Goal: Find specific page/section: Find specific page/section

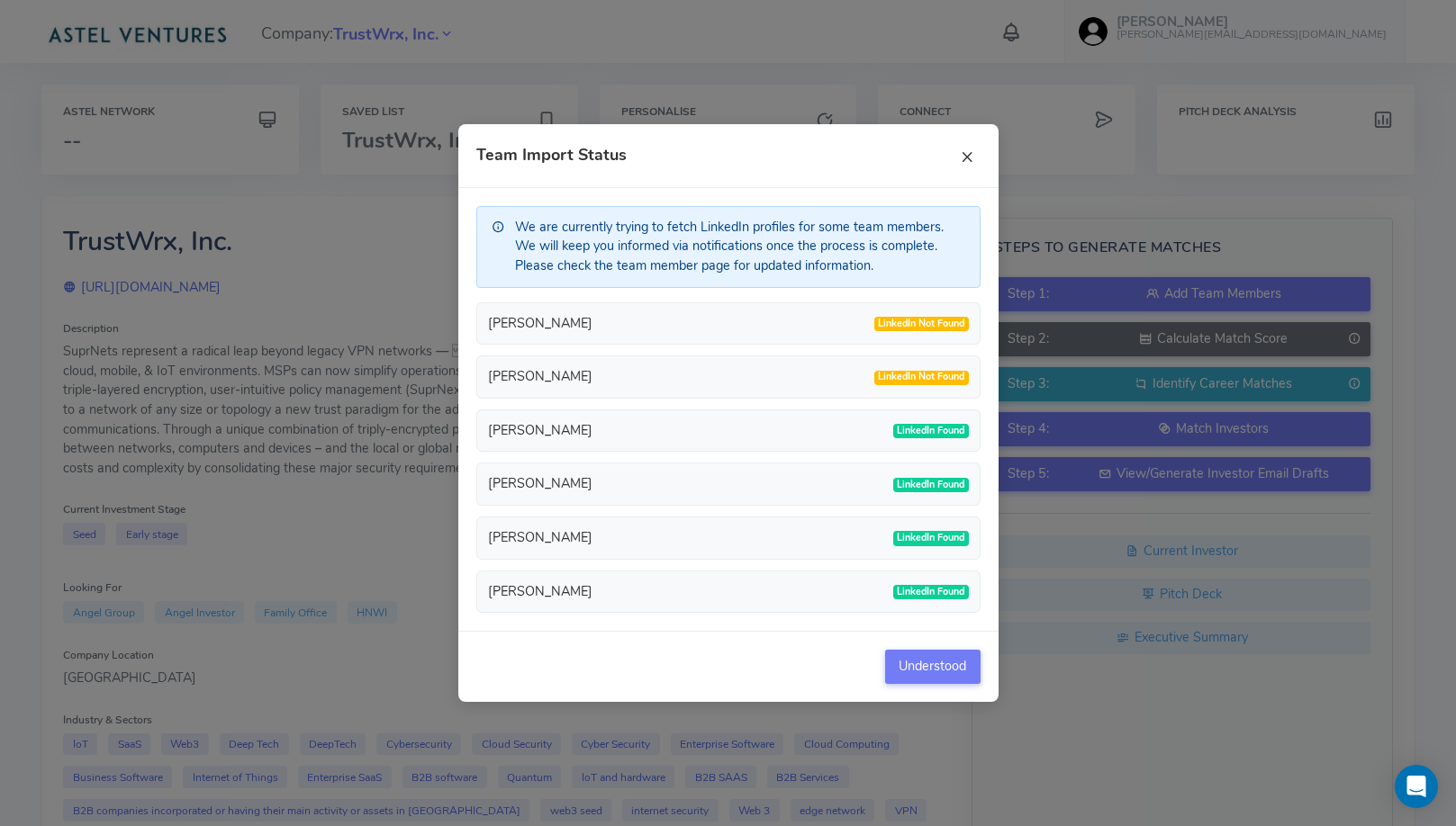
click at [970, 155] on button "×" at bounding box center [966, 155] width 27 height 27
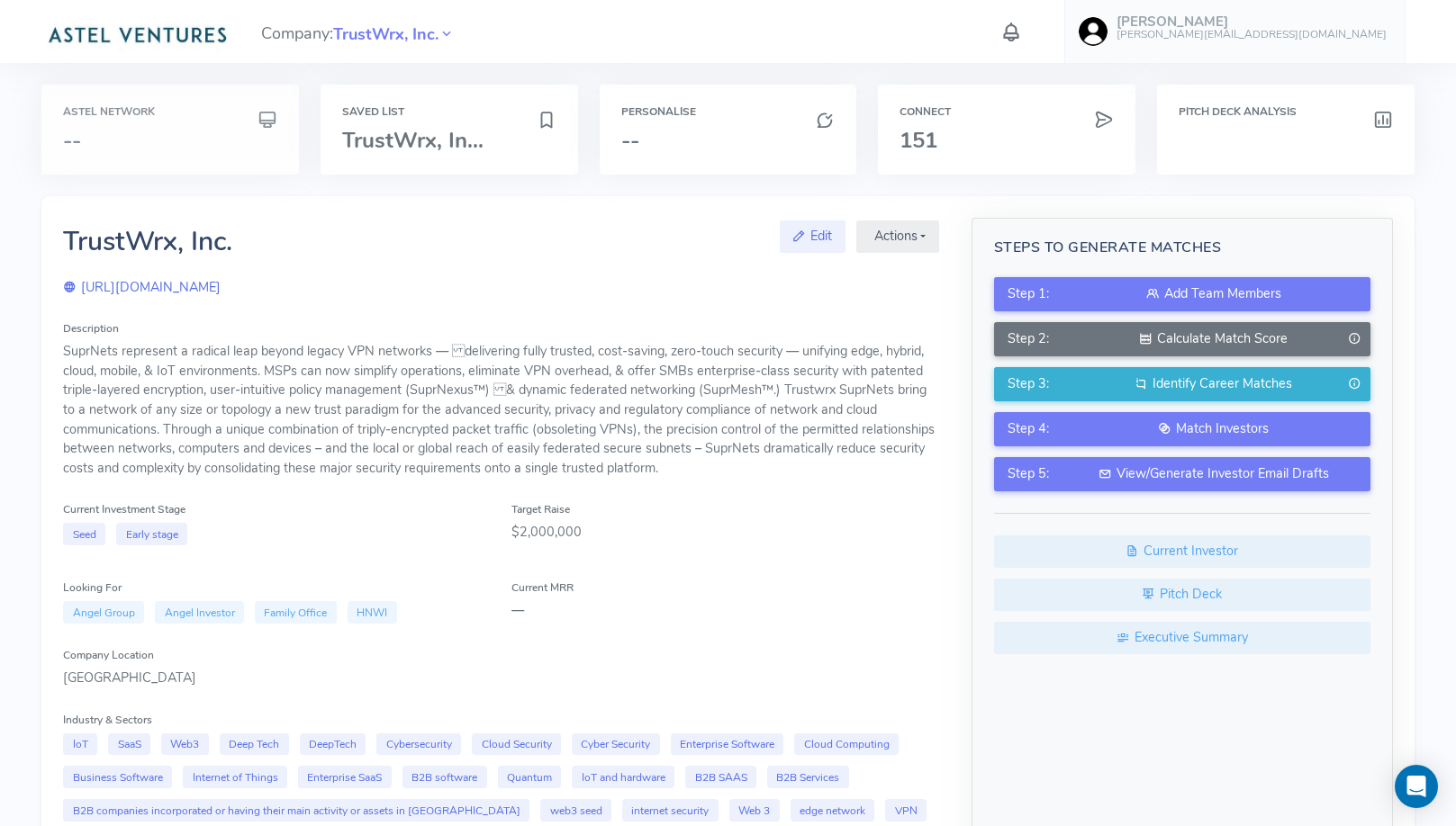
click at [187, 128] on div "Astel Network --" at bounding box center [169, 129] width 214 height 47
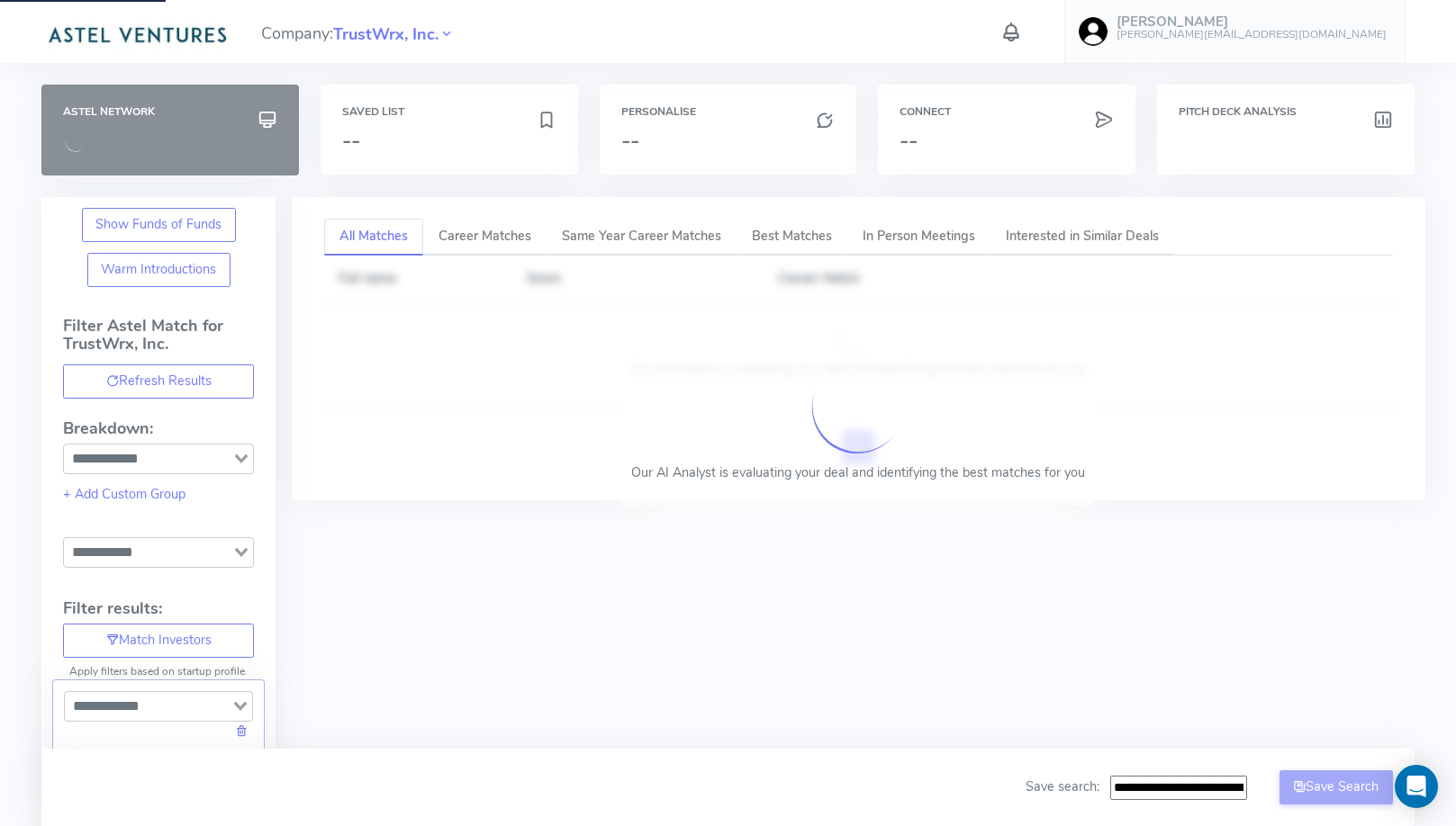
type input "**********"
